Goal: Task Accomplishment & Management: Use online tool/utility

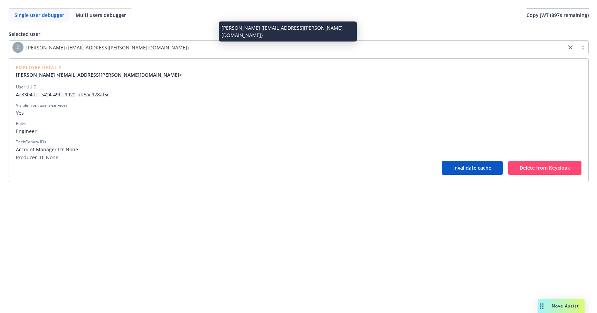
click at [166, 47] on div "[PERSON_NAME] ([EMAIL_ADDRESS][PERSON_NAME][DOMAIN_NAME])" at bounding box center [287, 47] width 550 height 11
paste input "e790510c-f527-477c-b412-4b50e108d985"
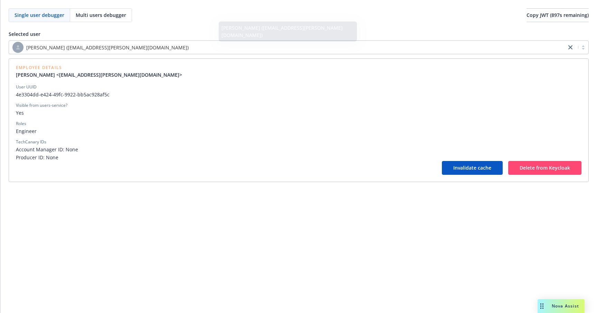
type input "e790510c-f527-477c-b412-4b50e108d985"
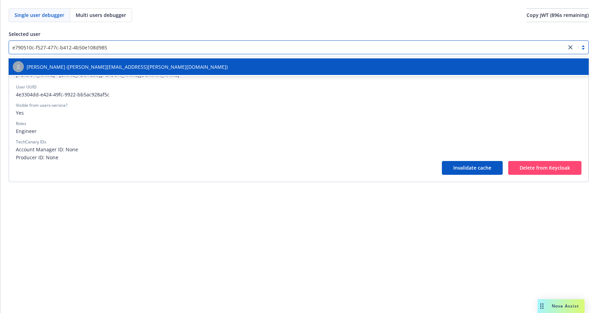
click at [157, 64] on div "[PERSON_NAME] ([PERSON_NAME][EMAIL_ADDRESS][PERSON_NAME][DOMAIN_NAME])" at bounding box center [298, 66] width 571 height 11
